Goal: Communication & Community: Answer question/provide support

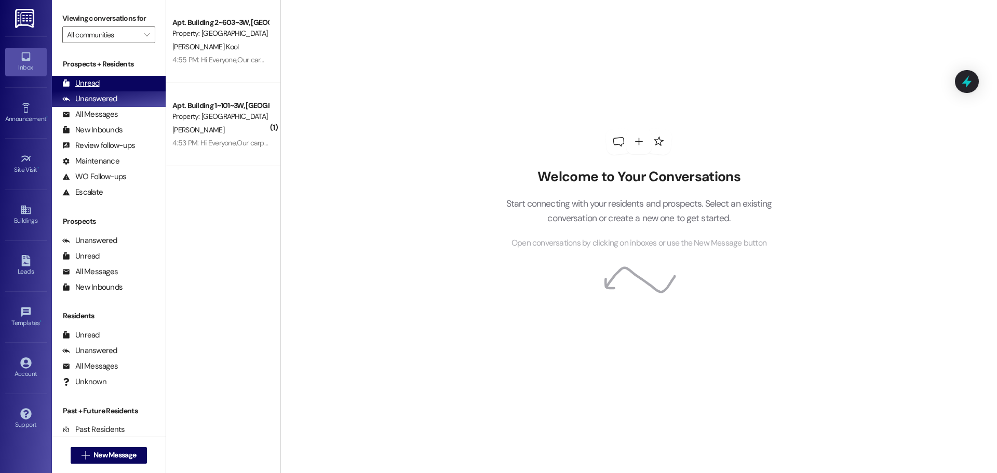
click at [125, 81] on div "Unread (0)" at bounding box center [109, 84] width 114 height 16
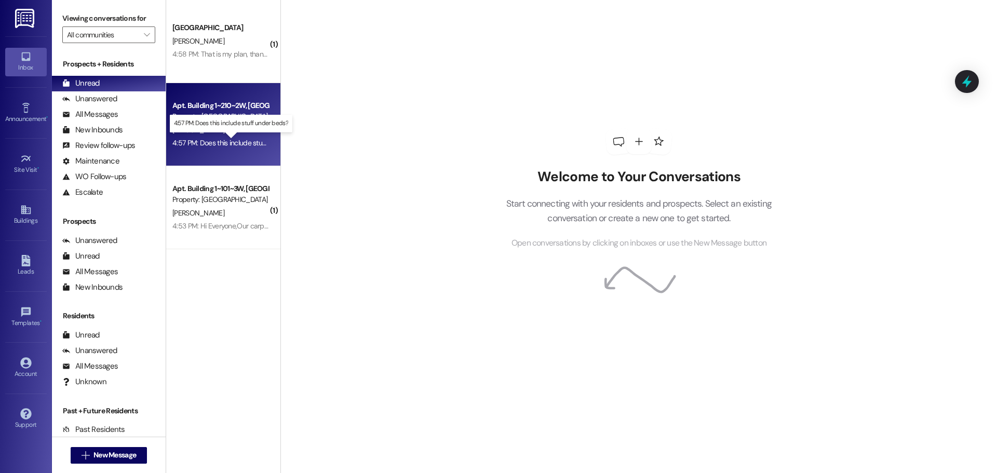
click at [206, 146] on div "4:57 PM: Does this include stuff under beds? 4:57 PM: Does this include stuff u…" at bounding box center [239, 142] width 135 height 9
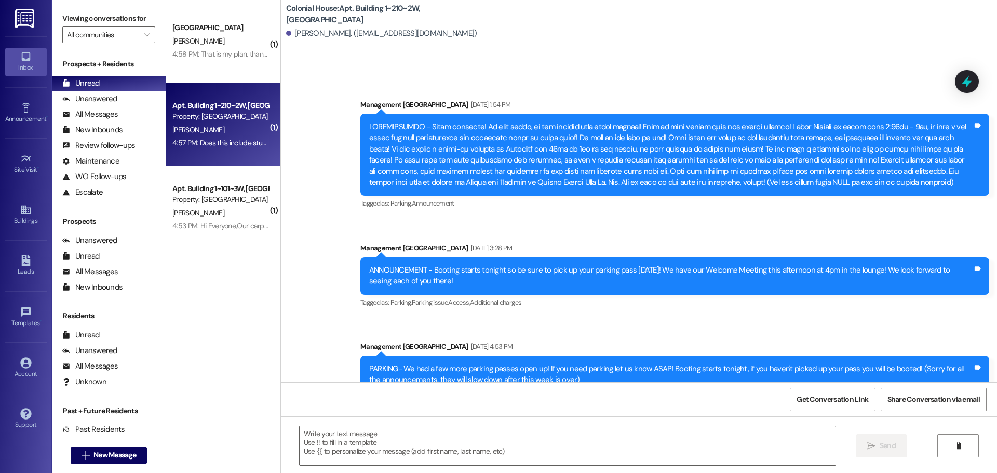
click at [329, 433] on textarea at bounding box center [568, 445] width 536 height 39
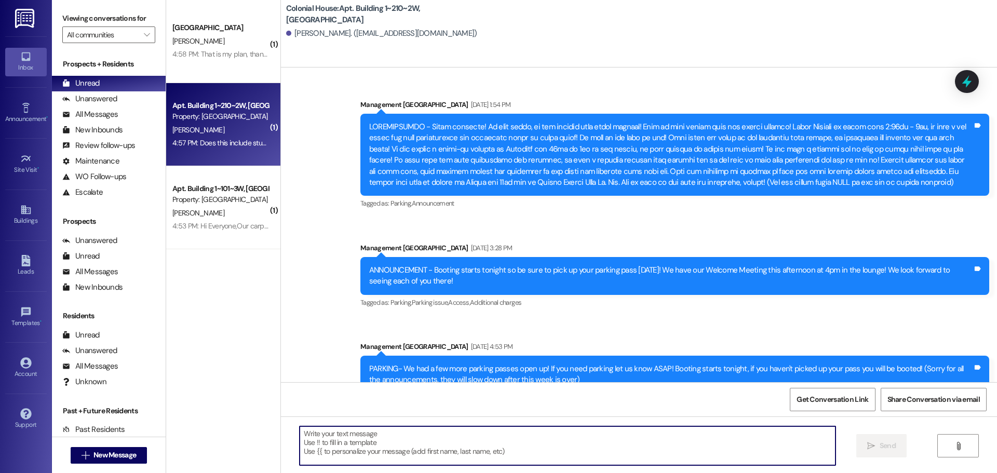
scroll to position [38469, 0]
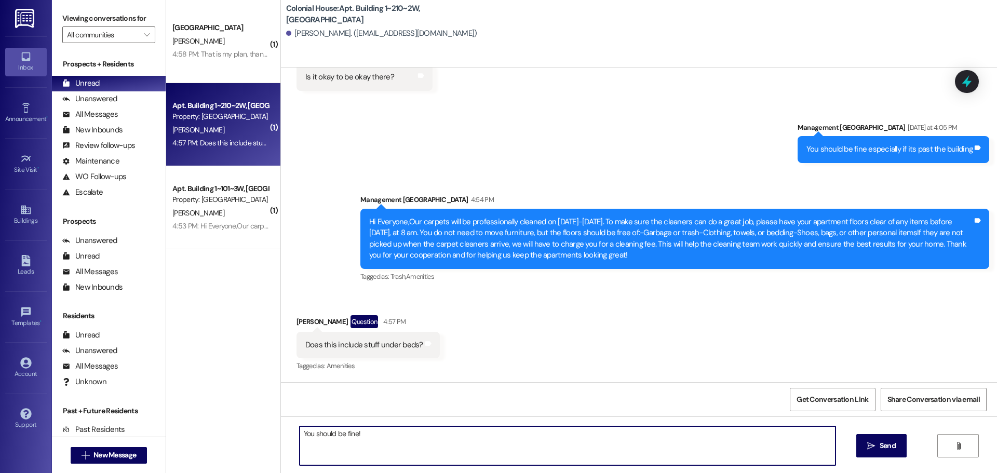
type textarea "You should be fine!!"
